Goal: Task Accomplishment & Management: Manage account settings

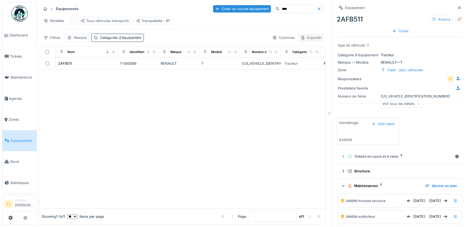
scroll to position [49, 0]
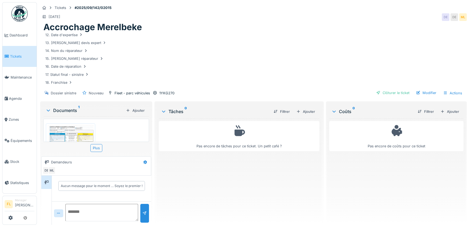
click at [75, 137] on img at bounding box center [70, 158] width 47 height 66
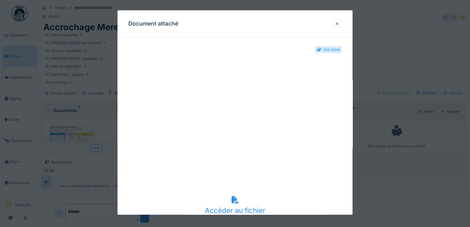
scroll to position [49, 0]
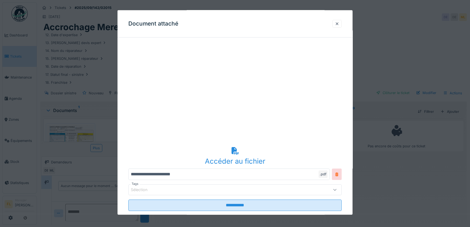
click at [230, 162] on div "Accéder au fichier" at bounding box center [234, 161] width 213 height 10
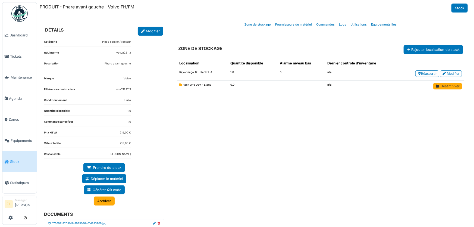
click at [452, 85] on link "Désarchiver" at bounding box center [447, 86] width 29 height 7
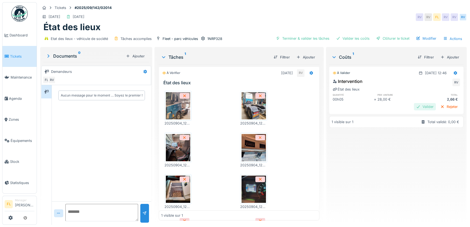
click at [421, 107] on div "Valider" at bounding box center [425, 106] width 22 height 7
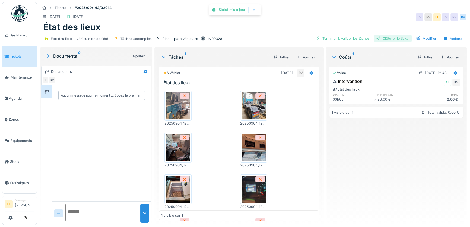
click at [399, 37] on div "Clôturer le ticket" at bounding box center [393, 38] width 38 height 7
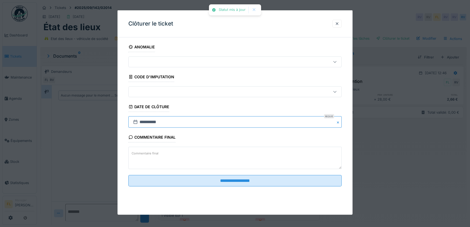
click at [143, 120] on input "**********" at bounding box center [234, 121] width 213 height 11
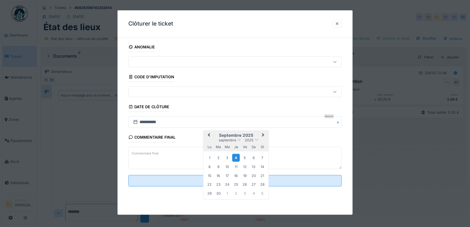
click at [238, 158] on div "4" at bounding box center [235, 158] width 7 height 8
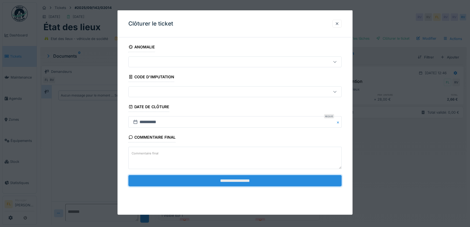
click at [247, 177] on input "**********" at bounding box center [234, 180] width 213 height 11
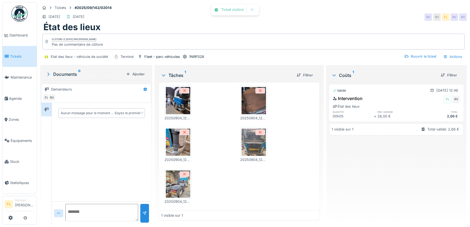
scroll to position [159, 0]
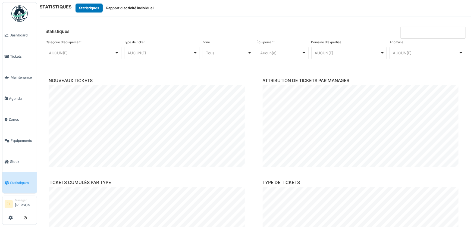
scroll to position [758, 0]
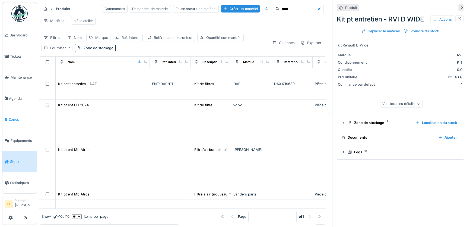
scroll to position [74, 0]
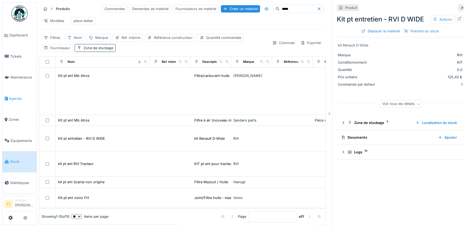
click at [17, 96] on span "Agenda" at bounding box center [22, 98] width 26 height 5
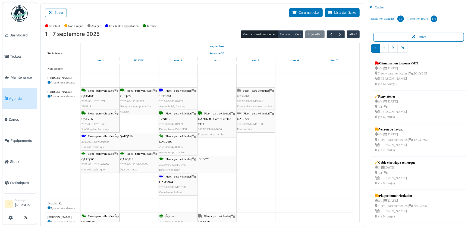
drag, startPoint x: 210, startPoint y: 101, endPoint x: 235, endPoint y: 104, distance: 25.5
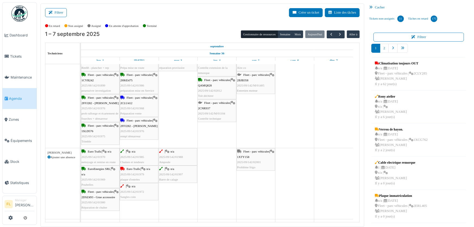
scroll to position [296, 0]
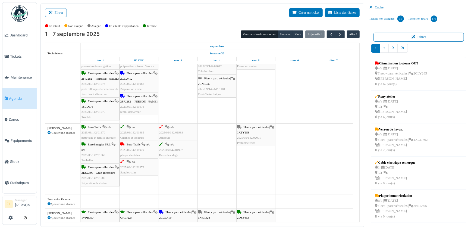
click at [138, 172] on div "| n/a 2025/09/142/01972 Sangles coin" at bounding box center [138, 167] width 37 height 16
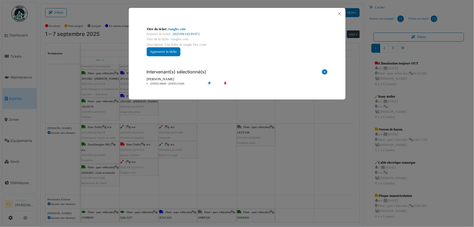
click at [191, 32] on link "2025/09/142/01972" at bounding box center [185, 34] width 27 height 4
click at [337, 14] on button "Close" at bounding box center [339, 13] width 7 height 7
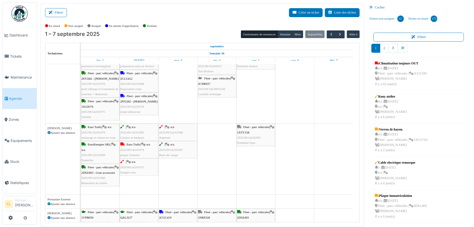
click at [143, 167] on span "2025/09/142/01972" at bounding box center [132, 166] width 24 height 3
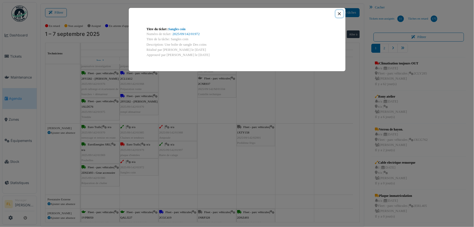
click at [338, 13] on button "Close" at bounding box center [339, 13] width 7 height 7
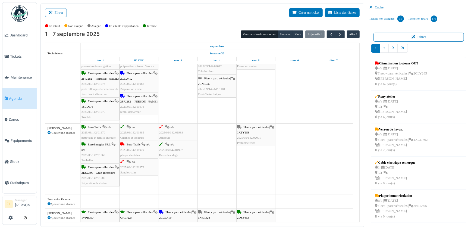
scroll to position [247, 0]
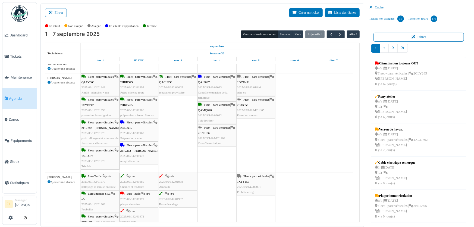
click at [225, 139] on div "Fleet - parc véhicules | 2CNR937 2025/09/142/M/01104 Contrôle technique" at bounding box center [217, 135] width 38 height 21
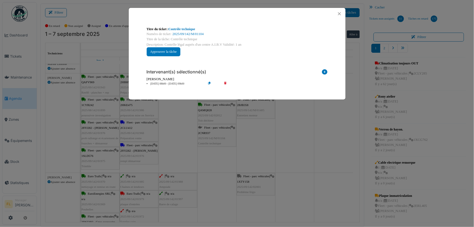
click at [209, 83] on icon at bounding box center [213, 84] width 15 height 4
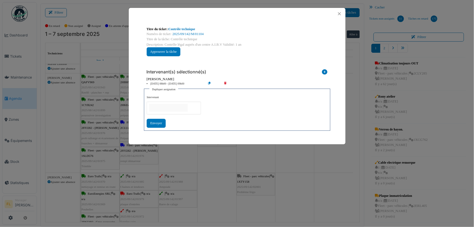
click at [225, 84] on icon at bounding box center [228, 84] width 15 height 4
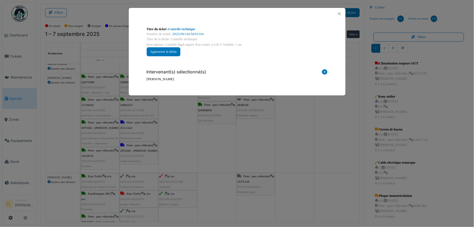
click at [323, 72] on icon at bounding box center [324, 72] width 5 height 7
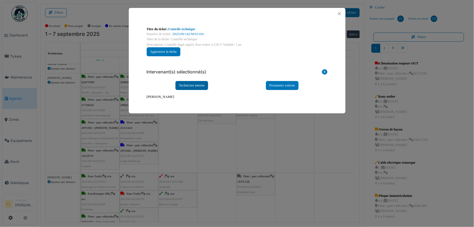
click at [185, 86] on div "Technicien interne" at bounding box center [191, 85] width 33 height 9
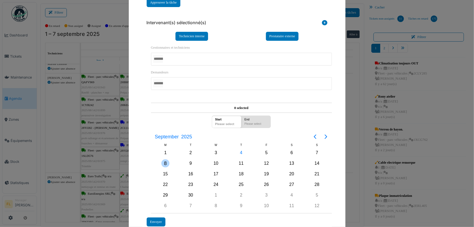
scroll to position [74, 0]
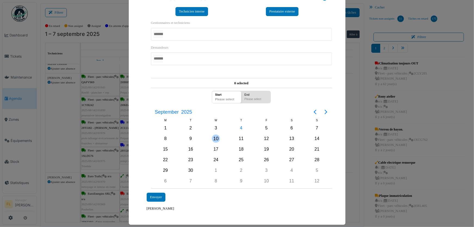
click at [216, 138] on div "10" at bounding box center [216, 138] width 8 height 8
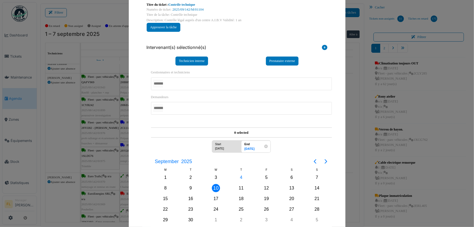
click at [171, 84] on div at bounding box center [241, 83] width 181 height 13
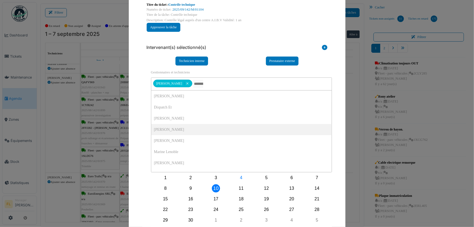
scroll to position [78, 0]
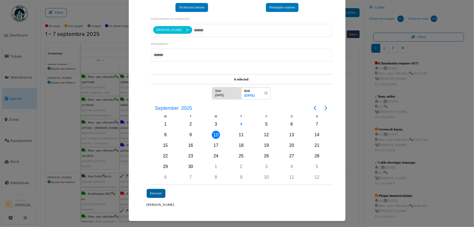
click at [153, 192] on div "Envoyer" at bounding box center [156, 193] width 19 height 9
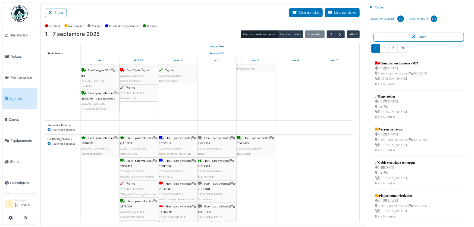
scroll to position [419, 0]
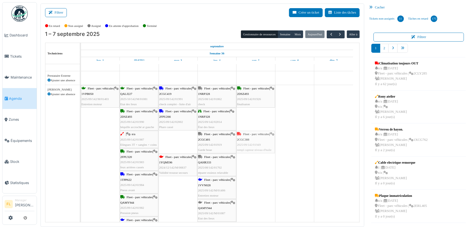
drag, startPoint x: 181, startPoint y: 148, endPoint x: 247, endPoint y: 148, distance: 65.7
click at [81, 148] on div "Fleet - parc véhicules | 1VPB050 2025/09/142/M/01403 Entretien moteur Fleet - p…" at bounding box center [81, 163] width 0 height 157
drag, startPoint x: 182, startPoint y: 147, endPoint x: 253, endPoint y: 148, distance: 71.1
click at [81, 148] on div "Fleet - parc véhicules | 1VPB050 2025/09/142/M/01403 Entretien moteur Fleet - p…" at bounding box center [81, 163] width 0 height 157
drag, startPoint x: 222, startPoint y: 149, endPoint x: 248, endPoint y: 150, distance: 25.3
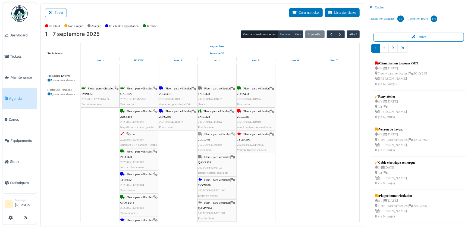
click at [81, 150] on div "Fleet - parc véhicules | 1VPB050 2025/09/142/M/01403 Entretien moteur Fleet - p…" at bounding box center [81, 163] width 0 height 157
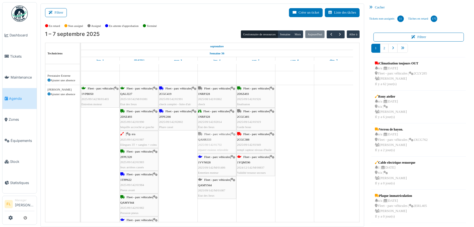
drag, startPoint x: 225, startPoint y: 147, endPoint x: 254, endPoint y: 147, distance: 29.1
click at [81, 147] on div "Fleet - parc véhicules | 1VPB050 2025/09/142/M/01403 Entretien moteur Fleet - p…" at bounding box center [81, 163] width 0 height 157
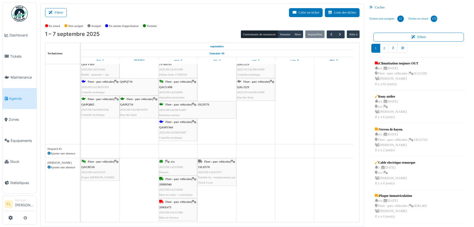
scroll to position [0, 0]
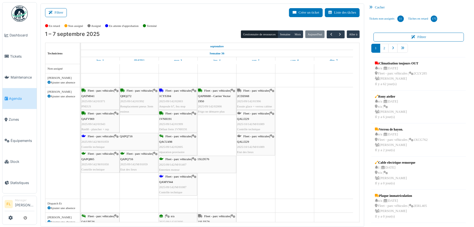
click at [393, 166] on div "1 | 04/09/2025 n/a | Frédéric Lanoy Il y a 0 jour(s)" at bounding box center [395, 175] width 40 height 21
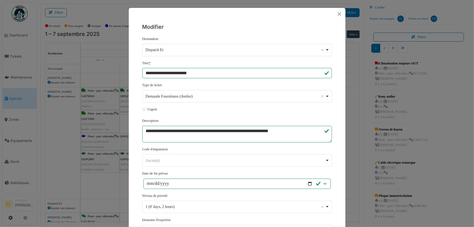
scroll to position [90, 0]
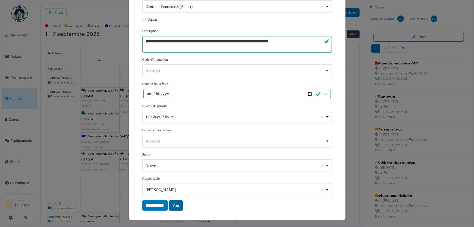
click at [178, 205] on link "Voir" at bounding box center [176, 205] width 14 height 10
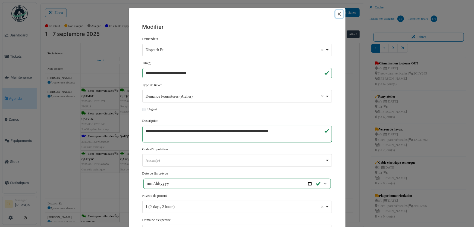
click at [337, 13] on button "Close" at bounding box center [339, 14] width 8 height 8
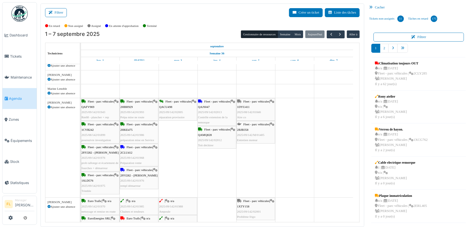
scroll to position [271, 0]
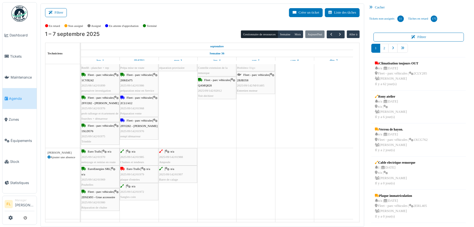
drag, startPoint x: 255, startPoint y: 163, endPoint x: 256, endPoint y: 127, distance: 35.3
click at [256, 127] on div "Fleet - parc véhicules | QATM041 2025/09/142/01971 PNEUS Fleet - parc véhicules…" at bounding box center [220, 156] width 279 height 727
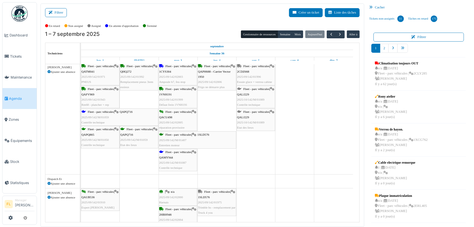
scroll to position [74, 0]
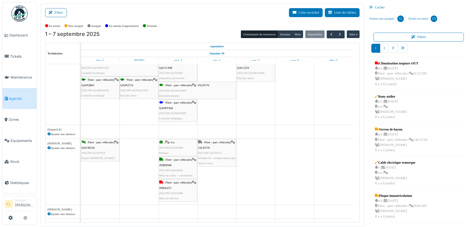
click at [224, 147] on div "Fleet - parc véhicules | 1SLD576 2025/09/142/01975 Trimble hs - remplacement pa…" at bounding box center [217, 153] width 38 height 26
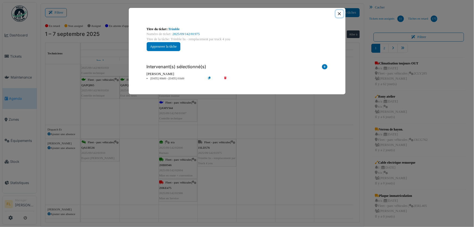
click at [339, 14] on button "Close" at bounding box center [339, 13] width 7 height 7
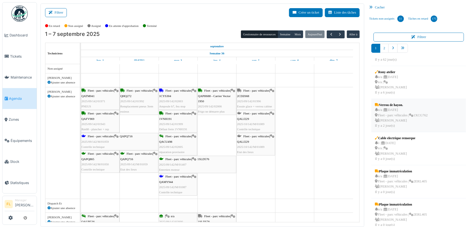
scroll to position [49, 0]
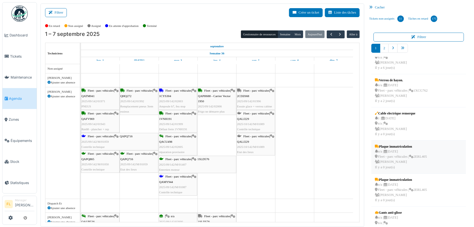
click at [396, 156] on div "n/a | 11/09/2025 Fleet - parc véhicules | 2ERL405 Frédéric Lanoy Il y a 0 jour(…" at bounding box center [401, 159] width 52 height 21
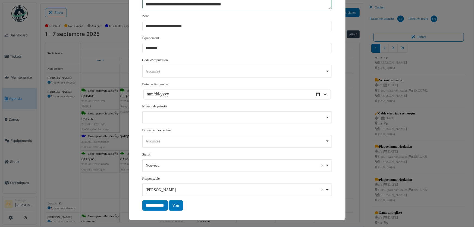
scroll to position [34, 0]
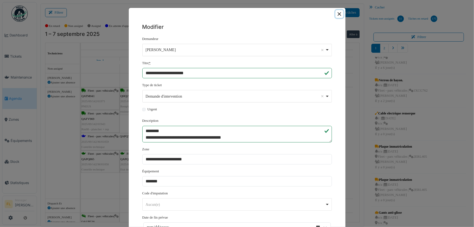
click at [337, 12] on button "Close" at bounding box center [339, 14] width 8 height 8
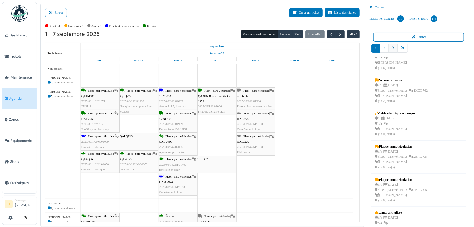
click at [393, 49] on link "pager" at bounding box center [392, 48] width 9 height 9
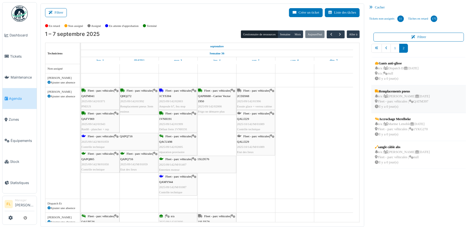
click at [397, 102] on div "n/a | Frédéric Lanoy 11/09/2025 Fleet - parc véhicules | QATM397 Il y a 0 jour(…" at bounding box center [402, 102] width 55 height 16
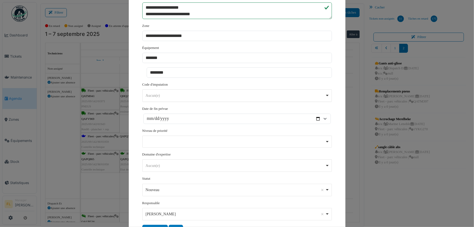
scroll to position [148, 0]
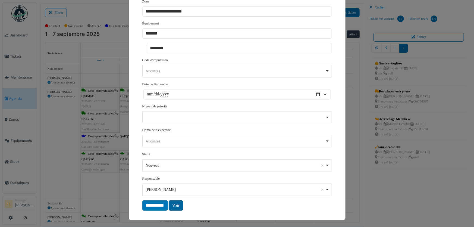
click at [177, 201] on link "Voir" at bounding box center [176, 205] width 14 height 10
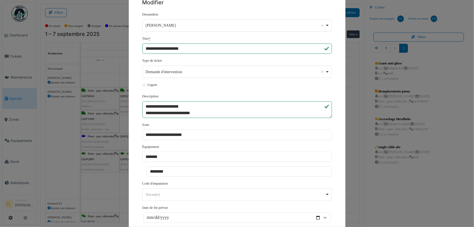
scroll to position [0, 0]
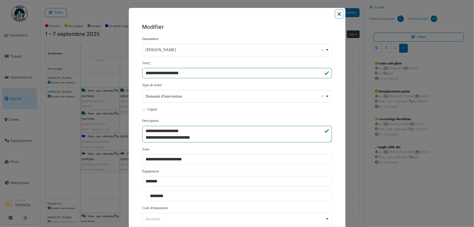
drag, startPoint x: 337, startPoint y: 14, endPoint x: 337, endPoint y: 17, distance: 3.3
click at [337, 14] on button "Close" at bounding box center [339, 14] width 8 height 8
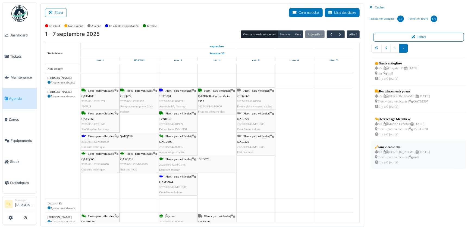
click at [389, 152] on div "n/a | Frédéric Lanoy 11/09/2025 Fleet - parc véhicules | null Il y a 0 jour(s)" at bounding box center [402, 157] width 55 height 16
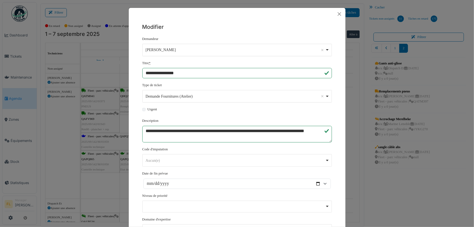
scroll to position [89, 0]
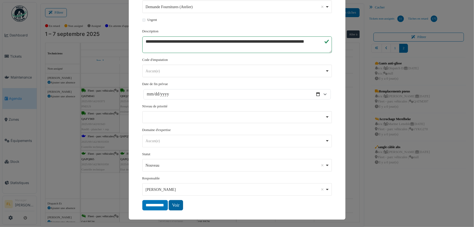
click at [169, 204] on link "Voir" at bounding box center [176, 205] width 14 height 10
click at [173, 203] on link "Voir" at bounding box center [176, 205] width 14 height 10
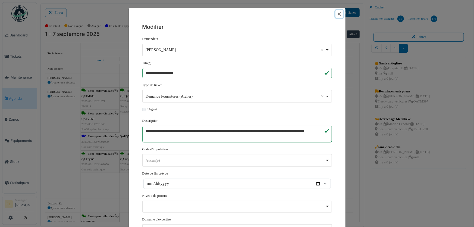
click at [336, 14] on button "Close" at bounding box center [339, 14] width 8 height 8
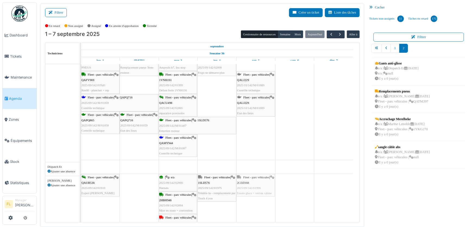
scroll to position [48, 0]
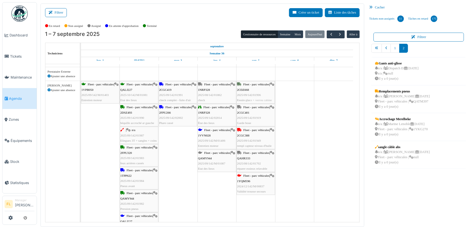
drag, startPoint x: 263, startPoint y: 100, endPoint x: 260, endPoint y: 201, distance: 101.6
click at [260, 201] on div "Fleet - parc véhicules | QATM041 2025/09/142/01971 PNEUS Fleet - parc véhicules…" at bounding box center [220, 4] width 279 height 727
click at [260, 156] on div "Fleet - parc véhicules | 2CGC388 2025/09/142/01949 rempl capteur niveau d'huile" at bounding box center [255, 160] width 37 height 21
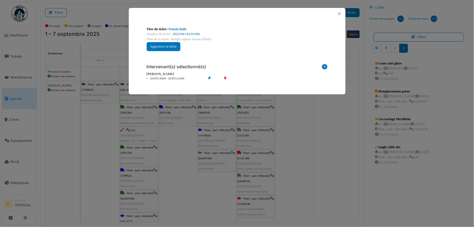
click at [190, 34] on link "2025/09/142/01949" at bounding box center [185, 34] width 27 height 4
click at [339, 14] on button "Close" at bounding box center [339, 13] width 7 height 7
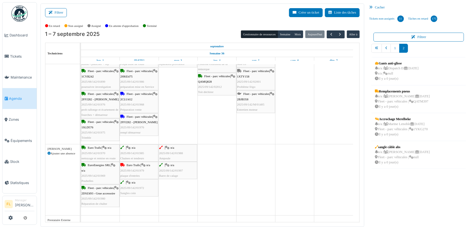
scroll to position [201, 0]
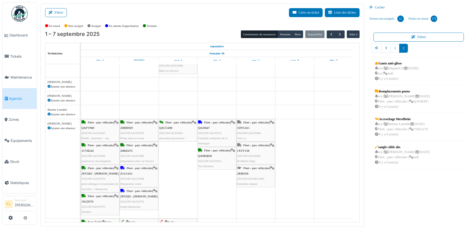
click at [259, 177] on span "2025/09/142/M/01405" at bounding box center [250, 178] width 27 height 3
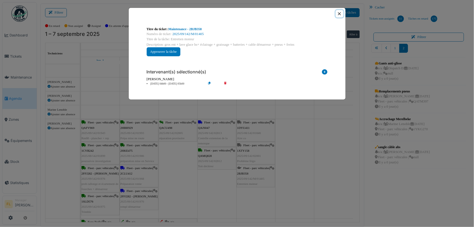
click at [341, 14] on button "Close" at bounding box center [339, 13] width 7 height 7
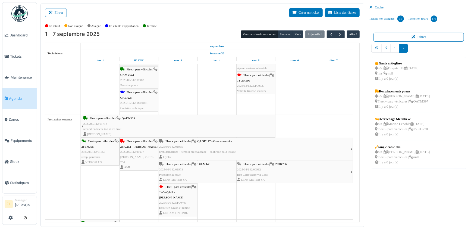
scroll to position [573, 0]
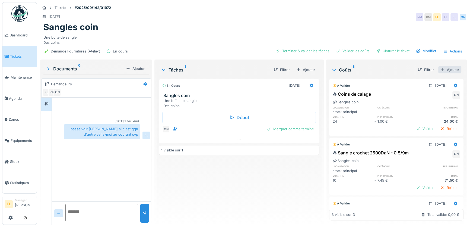
click at [442, 66] on div "Ajouter" at bounding box center [449, 69] width 23 height 7
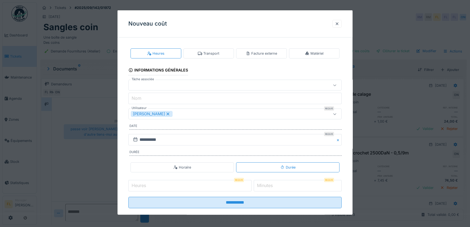
click at [309, 52] on icon at bounding box center [307, 53] width 4 height 4
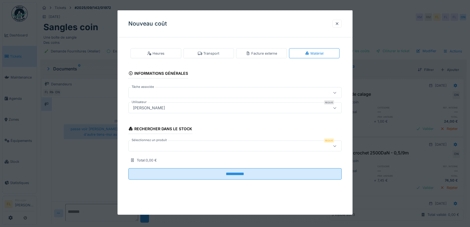
click at [168, 144] on div at bounding box center [222, 146] width 183 height 6
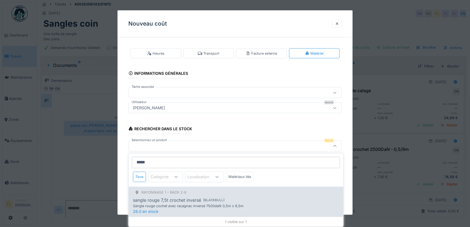
type input "*****"
click at [169, 200] on div "sangle rouge 7,5t crochet inversé" at bounding box center [167, 200] width 68 height 7
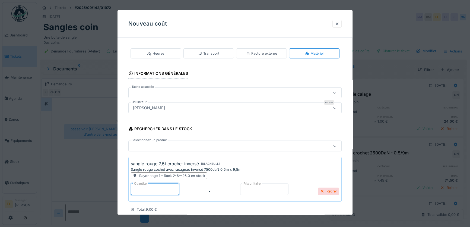
drag, startPoint x: 152, startPoint y: 186, endPoint x: 120, endPoint y: 189, distance: 31.9
click at [120, 189] on div "**********" at bounding box center [235, 143] width 235 height 202
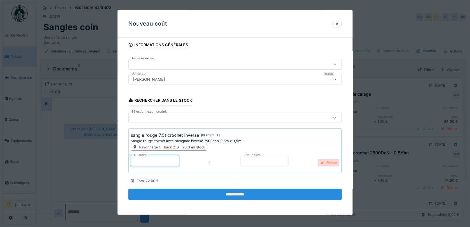
type input "*"
click at [209, 190] on input "**********" at bounding box center [234, 193] width 213 height 11
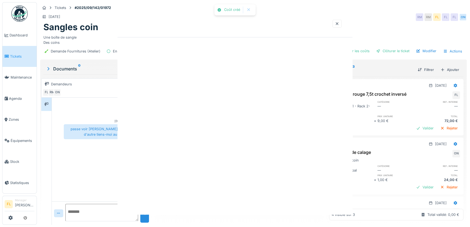
scroll to position [0, 0]
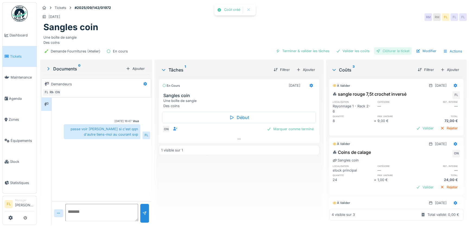
click at [392, 47] on div "Clôturer le ticket" at bounding box center [393, 50] width 38 height 7
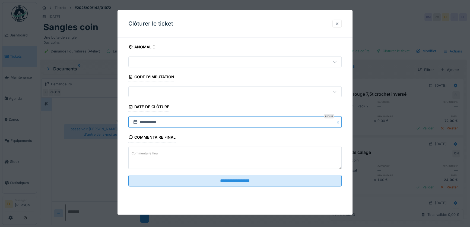
click at [141, 122] on input "**********" at bounding box center [234, 121] width 213 height 11
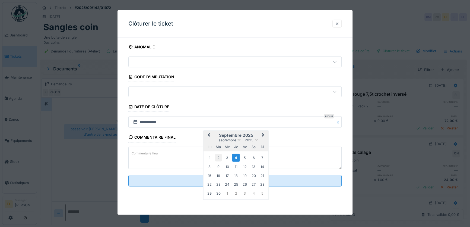
click at [220, 160] on div "2" at bounding box center [218, 157] width 7 height 7
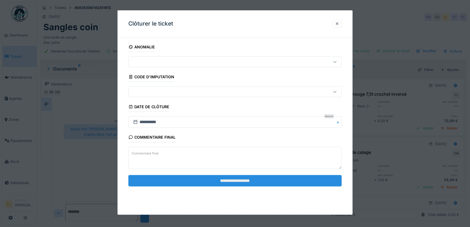
click at [233, 176] on input "**********" at bounding box center [234, 180] width 213 height 11
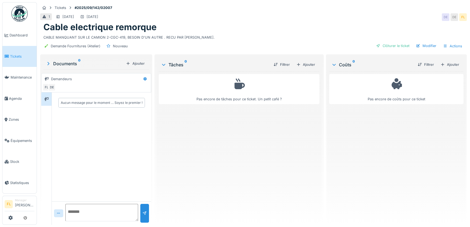
click at [310, 64] on div "Ajouter" at bounding box center [305, 64] width 23 height 7
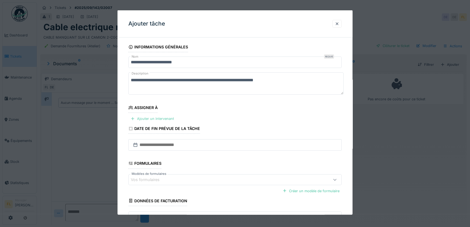
click at [164, 119] on div "Ajouter un intervenant" at bounding box center [152, 118] width 48 height 7
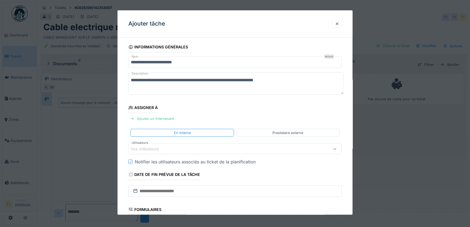
click at [171, 146] on div "Vos utilisateurs" at bounding box center [222, 148] width 183 height 6
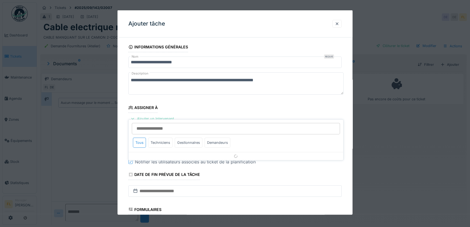
scroll to position [36, 0]
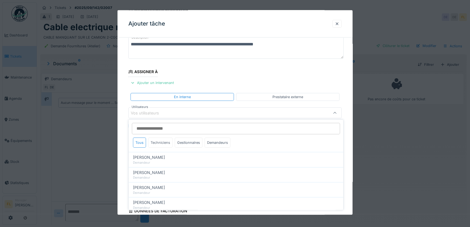
click at [156, 141] on div "Techniciens" at bounding box center [160, 142] width 24 height 10
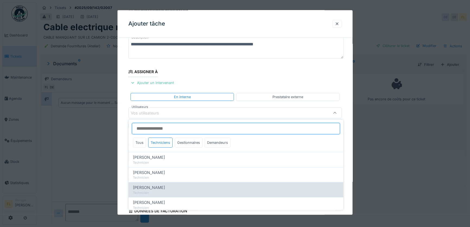
scroll to position [42, 0]
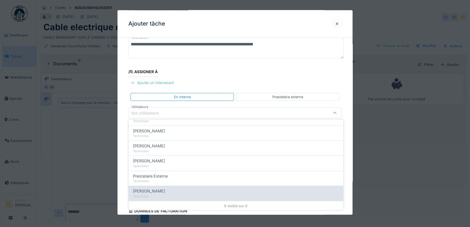
click at [155, 190] on div "[PERSON_NAME]" at bounding box center [236, 191] width 206 height 6
type input "*****"
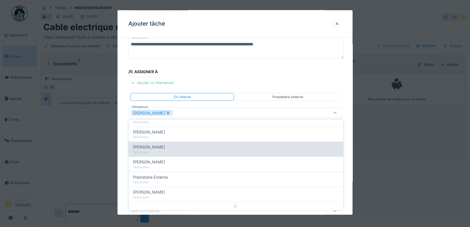
scroll to position [0, 0]
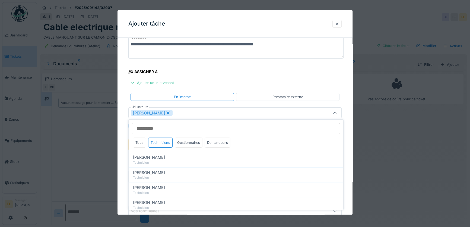
click at [126, 180] on div "**********" at bounding box center [235, 145] width 235 height 278
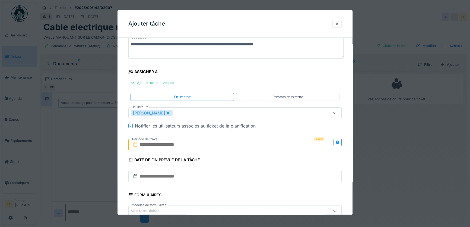
click at [150, 144] on input "text" at bounding box center [229, 144] width 203 height 11
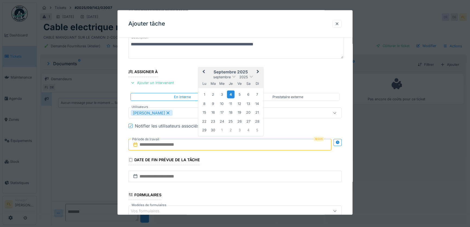
click at [231, 95] on div "4" at bounding box center [230, 94] width 7 height 8
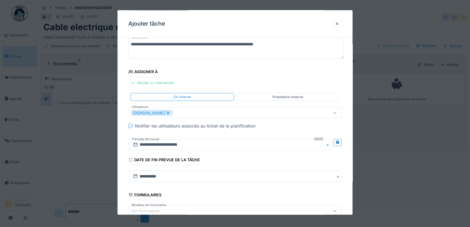
scroll to position [105, 0]
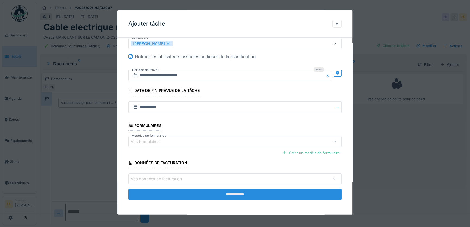
click at [252, 191] on input "**********" at bounding box center [234, 193] width 213 height 11
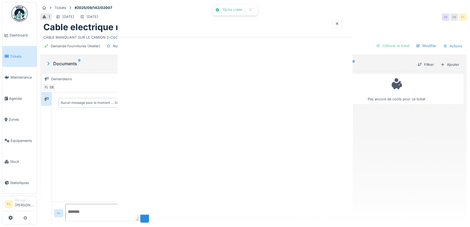
scroll to position [0, 0]
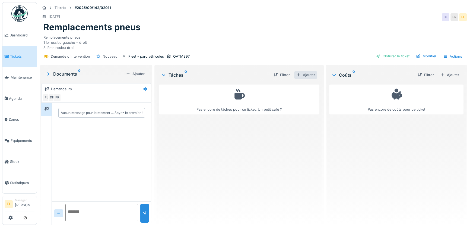
click at [312, 74] on div "Ajouter" at bounding box center [305, 74] width 23 height 7
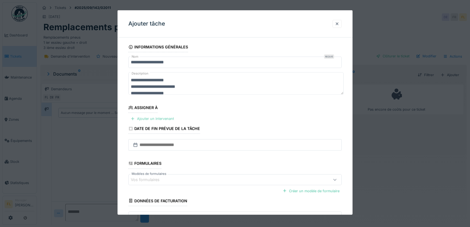
click at [157, 116] on div "Ajouter un intervenant" at bounding box center [152, 118] width 48 height 7
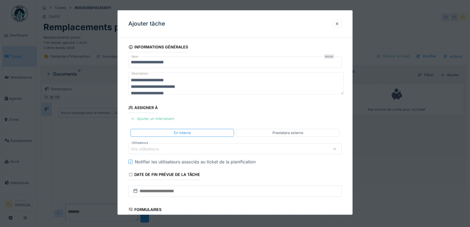
click at [156, 144] on div "Vos utilisateurs" at bounding box center [234, 148] width 213 height 11
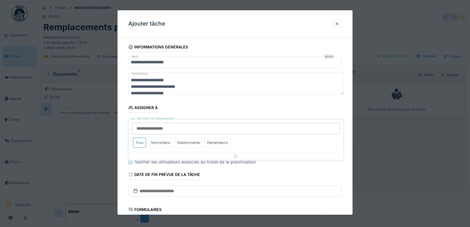
scroll to position [36, 0]
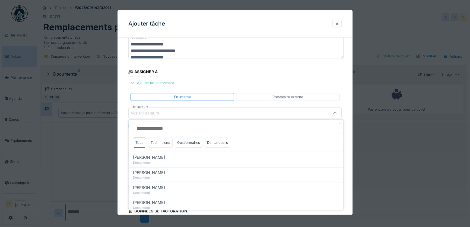
click at [163, 144] on div "Techniciens" at bounding box center [160, 142] width 24 height 10
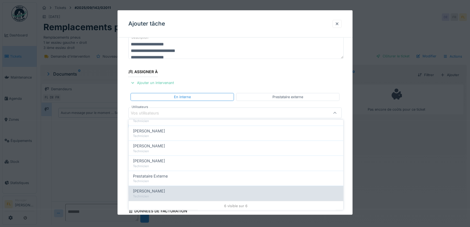
click at [150, 195] on div "Technicien" at bounding box center [236, 196] width 206 height 5
type input "*****"
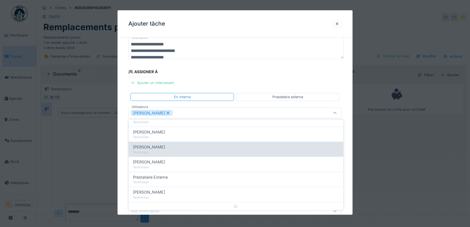
scroll to position [0, 0]
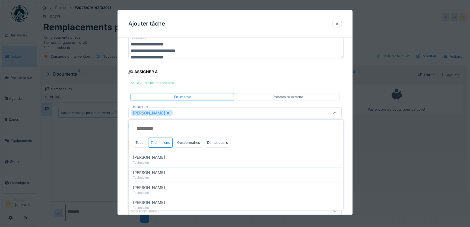
click at [122, 185] on div "**********" at bounding box center [235, 145] width 235 height 278
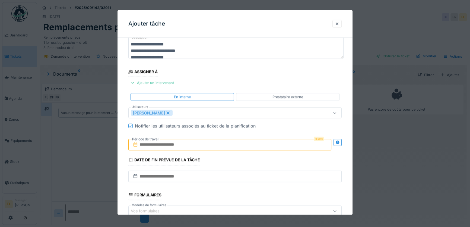
click at [147, 145] on input "text" at bounding box center [229, 144] width 203 height 11
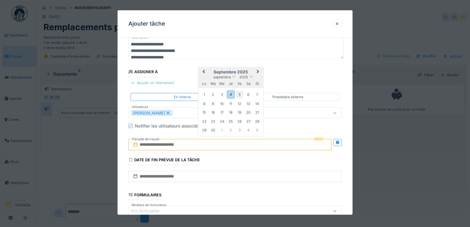
click at [241, 93] on div "5" at bounding box center [239, 93] width 7 height 7
click at [240, 93] on div "5" at bounding box center [239, 93] width 7 height 7
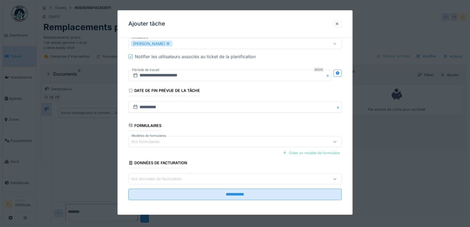
scroll to position [4, 0]
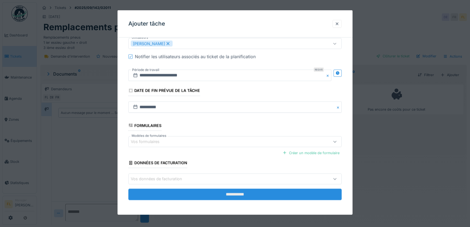
click at [251, 198] on input "**********" at bounding box center [234, 193] width 213 height 11
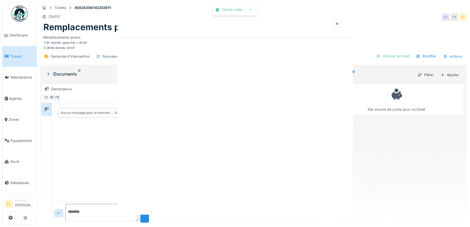
scroll to position [0, 0]
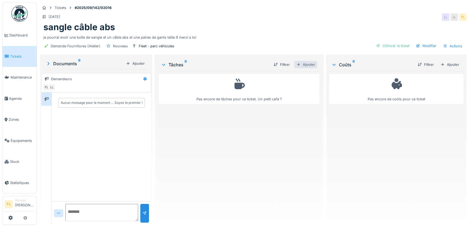
click at [307, 63] on div "Ajouter" at bounding box center [305, 64] width 23 height 7
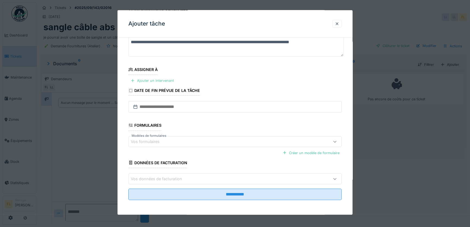
scroll to position [4, 0]
click at [160, 79] on div "Ajouter un intervenant" at bounding box center [152, 80] width 48 height 7
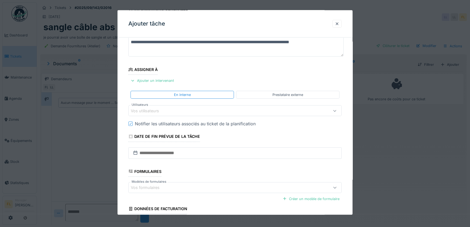
click at [157, 109] on div "Vos utilisateurs" at bounding box center [149, 110] width 36 height 6
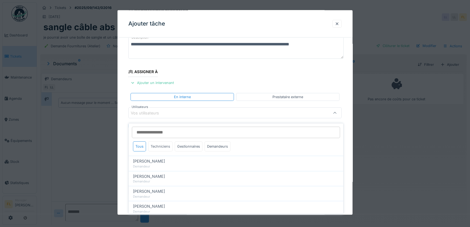
click at [155, 143] on div "Techniciens" at bounding box center [160, 146] width 24 height 10
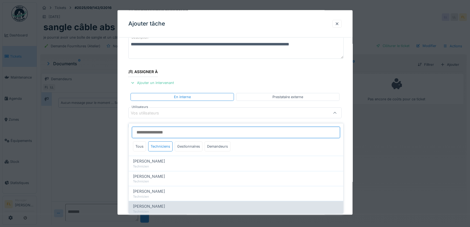
scroll to position [42, 0]
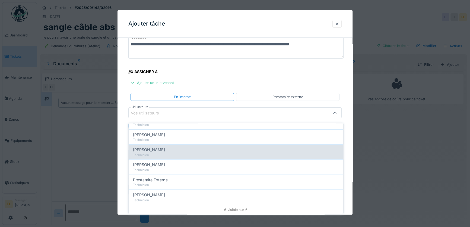
click at [160, 147] on span "Michaël Bodnarczuk" at bounding box center [149, 150] width 32 height 6
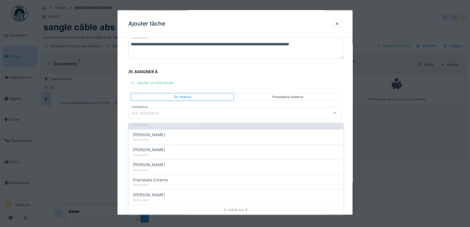
type input "****"
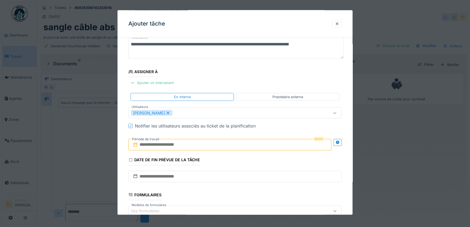
click at [122, 158] on div "**********" at bounding box center [235, 145] width 235 height 278
click at [150, 143] on input "text" at bounding box center [229, 144] width 203 height 11
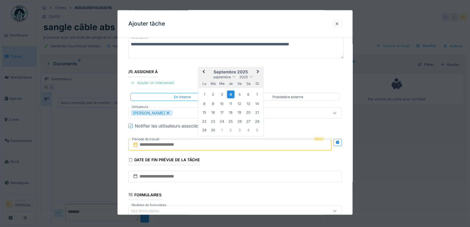
click at [231, 94] on div "4" at bounding box center [230, 94] width 7 height 8
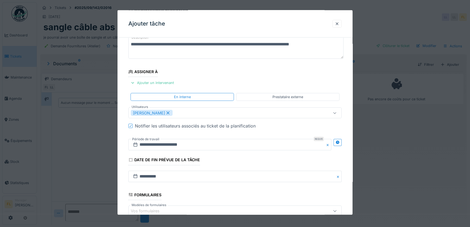
scroll to position [105, 0]
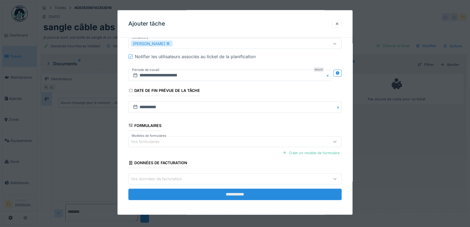
click at [231, 194] on input "**********" at bounding box center [234, 193] width 213 height 11
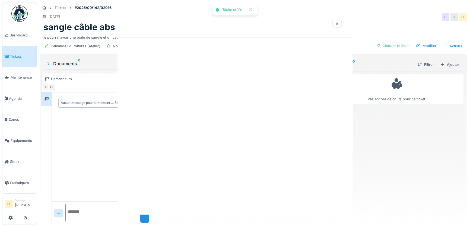
scroll to position [0, 0]
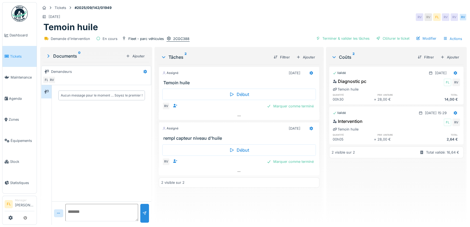
click at [179, 40] on div "2CGC388" at bounding box center [181, 38] width 16 height 5
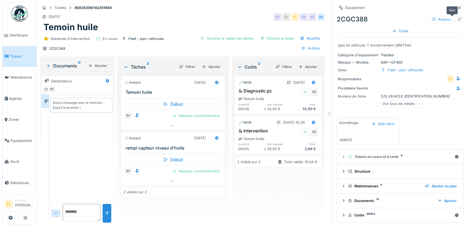
click at [457, 20] on icon at bounding box center [459, 19] width 4 height 4
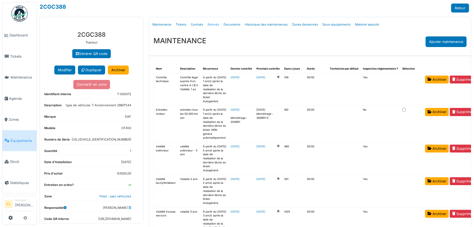
click at [214, 24] on link "Relevés" at bounding box center [213, 24] width 16 height 13
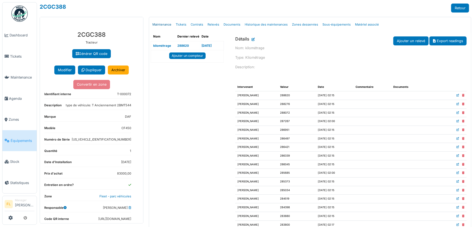
click at [162, 25] on link "Maintenance" at bounding box center [161, 24] width 23 height 13
